Goal: Contribute content

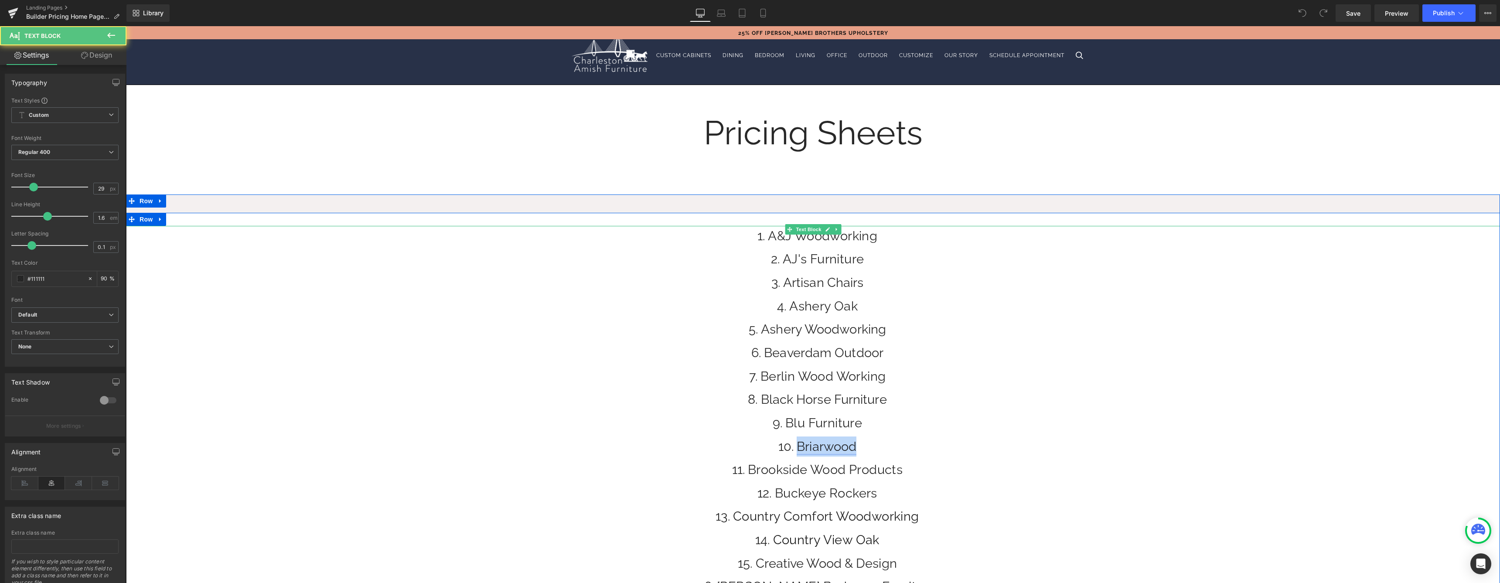
drag, startPoint x: 864, startPoint y: 449, endPoint x: 797, endPoint y: 444, distance: 66.9
click at [797, 444] on li "Briarwood" at bounding box center [817, 446] width 1365 height 20
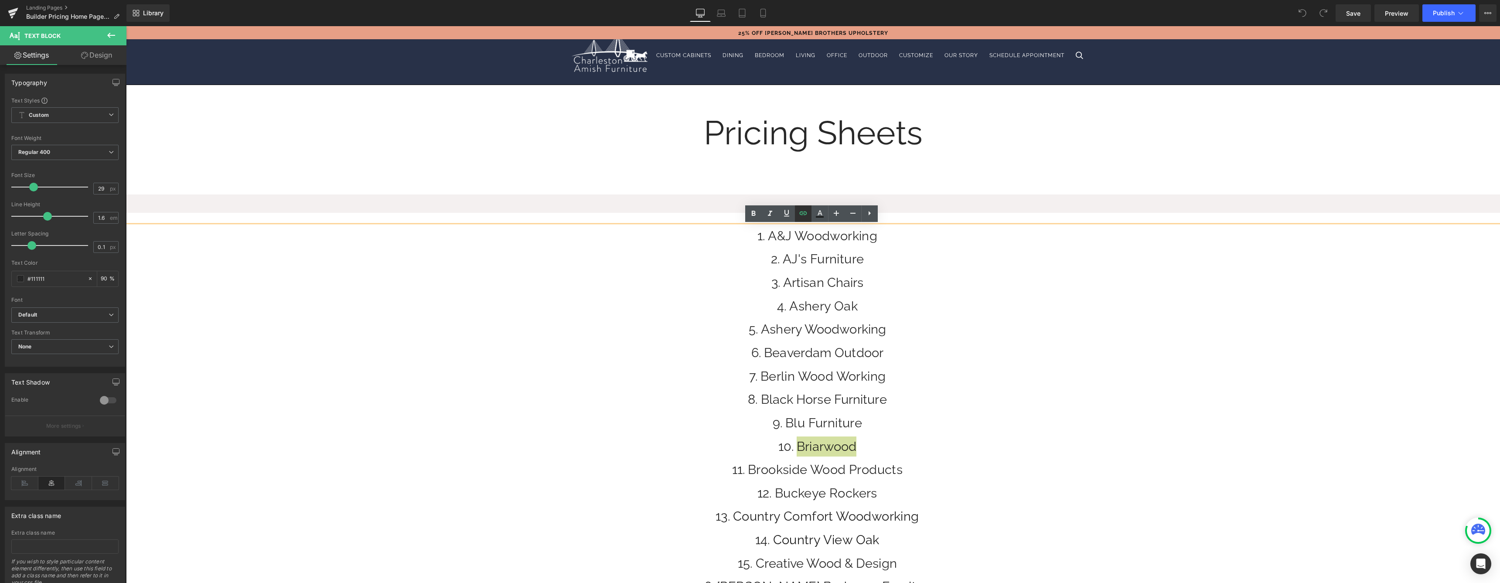
click at [803, 216] on icon at bounding box center [803, 213] width 10 height 10
click at [830, 472] on input "[URL][DOMAIN_NAME]" at bounding box center [849, 468] width 134 height 22
click at [836, 466] on input "[URL][DOMAIN_NAME]" at bounding box center [849, 468] width 134 height 22
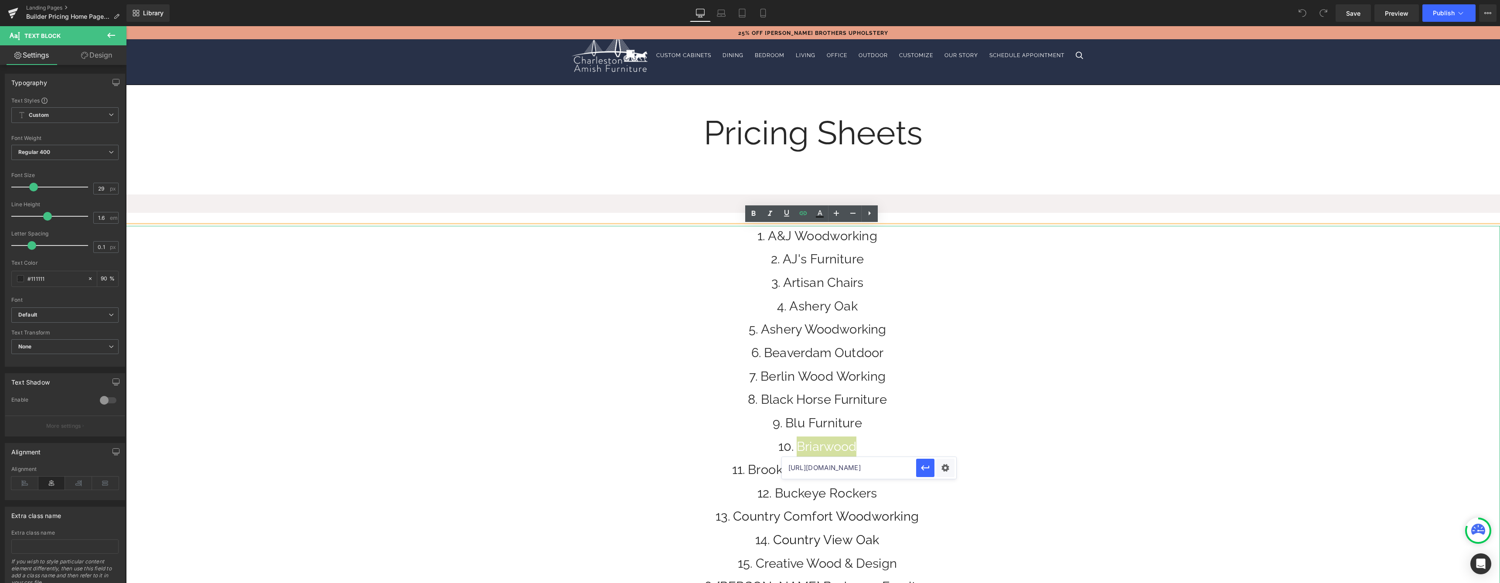
click at [836, 466] on input "[URL][DOMAIN_NAME]" at bounding box center [849, 468] width 134 height 22
paste input "text"
paste input "[URL][DOMAIN_NAME]"
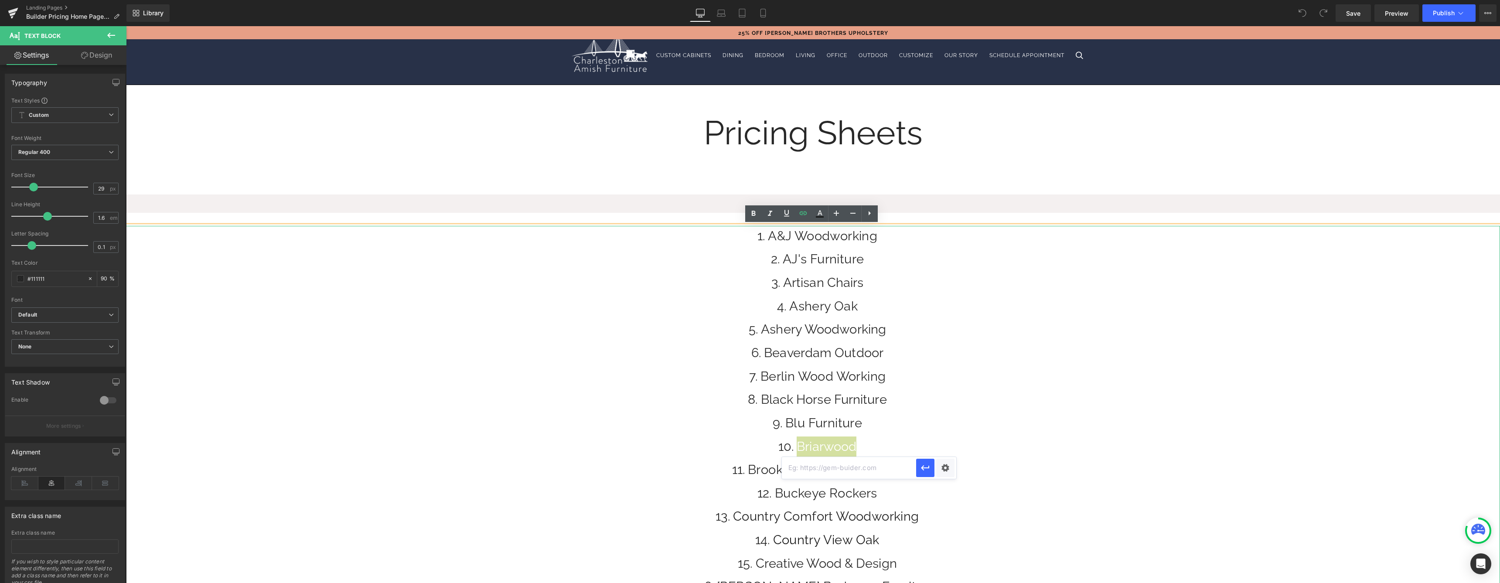
type input "[URL][DOMAIN_NAME]"
click at [923, 469] on icon "button" at bounding box center [925, 468] width 10 height 10
click at [1351, 6] on link "Save" at bounding box center [1352, 12] width 35 height 17
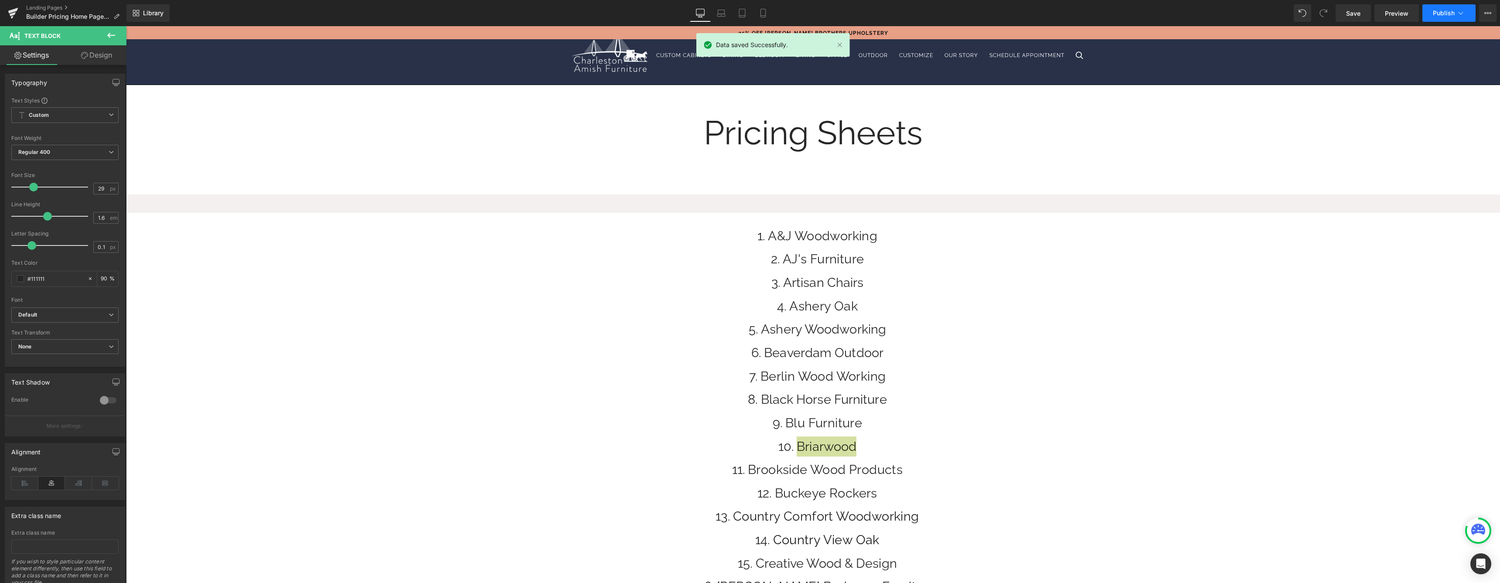
click at [1446, 8] on button "Publish" at bounding box center [1448, 12] width 53 height 17
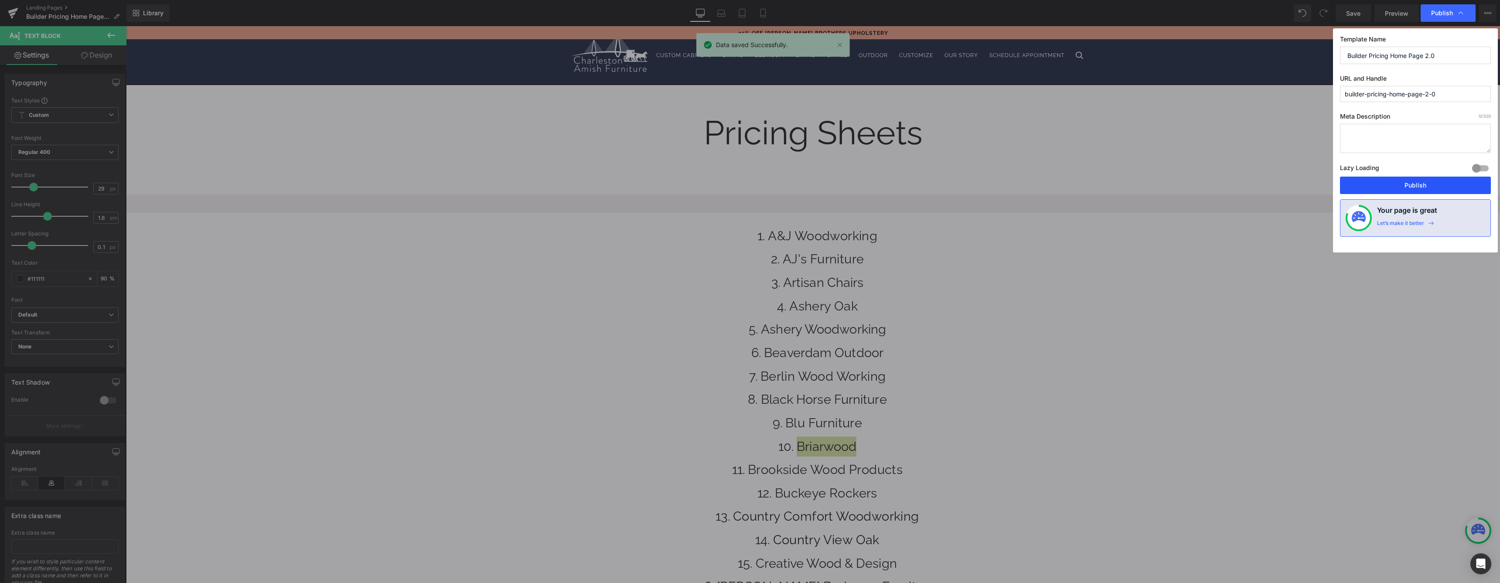
click at [1382, 181] on button "Publish" at bounding box center [1415, 185] width 151 height 17
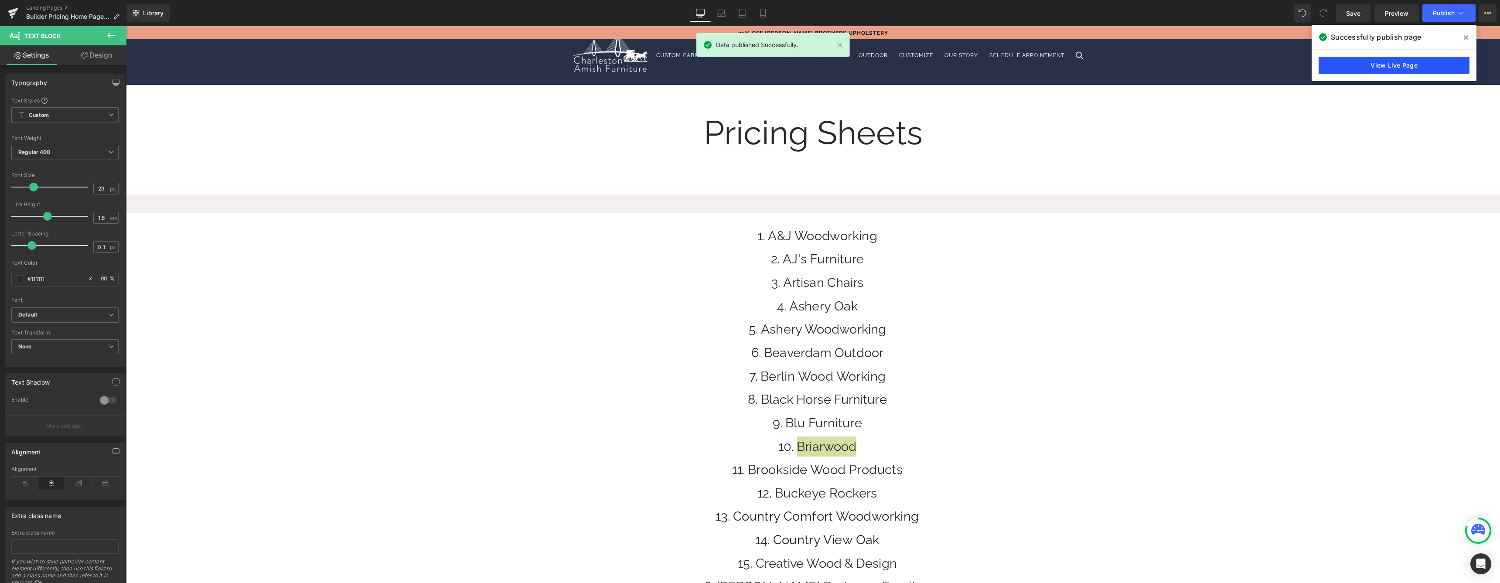
click at [1386, 61] on link "View Live Page" at bounding box center [1393, 65] width 151 height 17
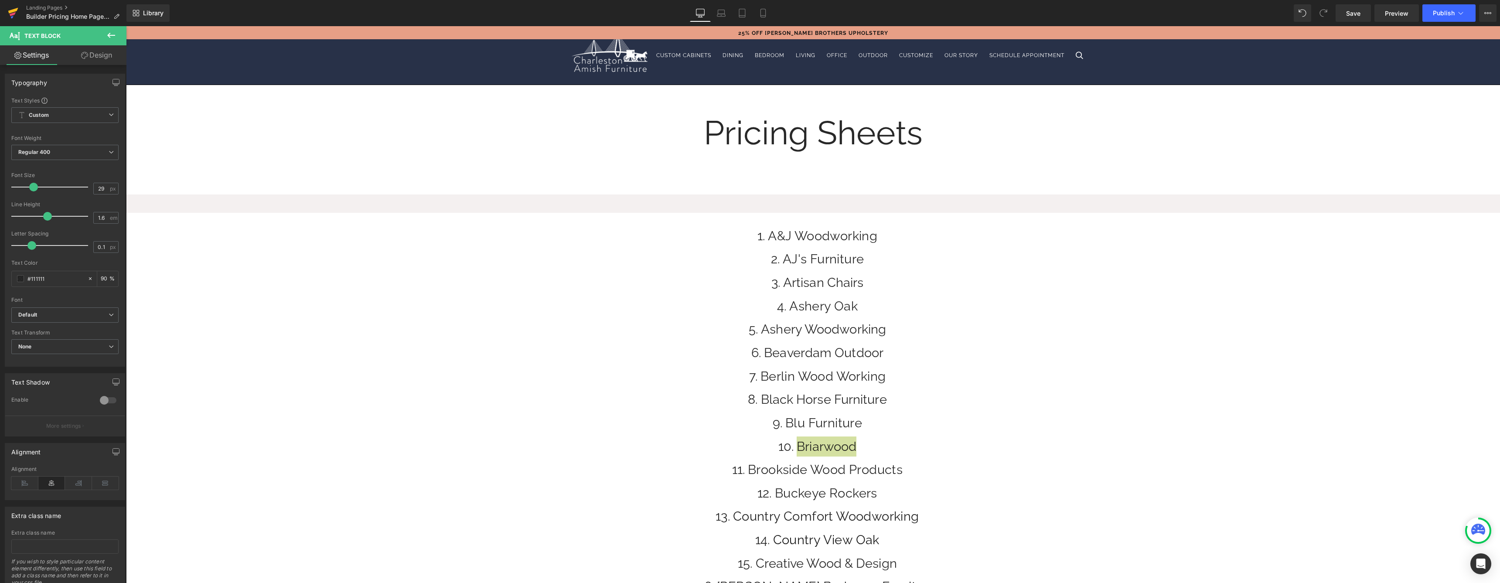
click at [12, 14] on icon at bounding box center [13, 14] width 6 height 4
